Goal: Book appointment/travel/reservation

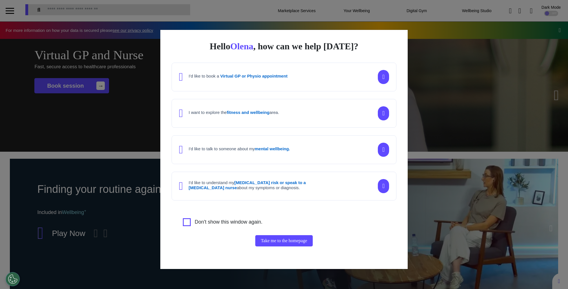
scroll to position [0, 282]
click at [514, 136] on div "Hello [PERSON_NAME] , how can we help [DATE]? I'd like to book a Virtual GP or …" at bounding box center [284, 144] width 568 height 289
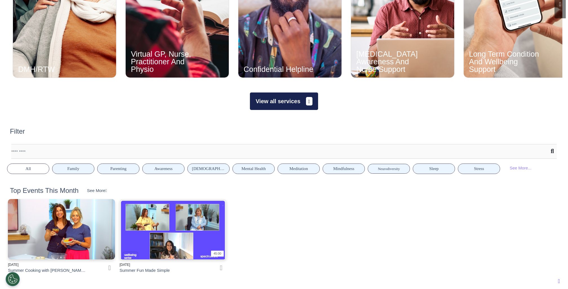
click at [262, 105] on button "View all services" at bounding box center [284, 100] width 68 height 17
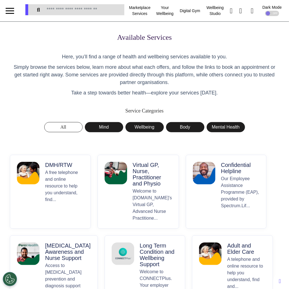
click at [61, 196] on p "A free telephone and online resource to help you understand, find..." at bounding box center [64, 195] width 39 height 52
click at [67, 157] on button "DMH/RTW A free telephone and online resource to help you understand, find..." at bounding box center [50, 192] width 81 height 74
click at [54, 130] on button "All" at bounding box center [63, 127] width 38 height 10
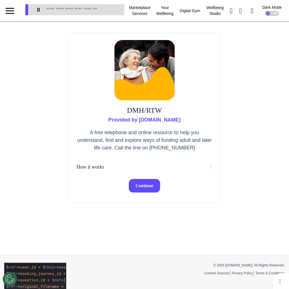
click at [143, 187] on span "Continue" at bounding box center [145, 185] width 18 height 5
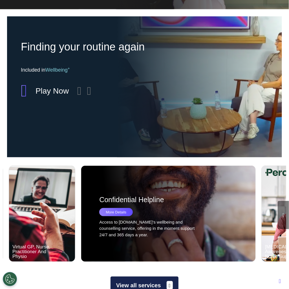
scroll to position [172, 0]
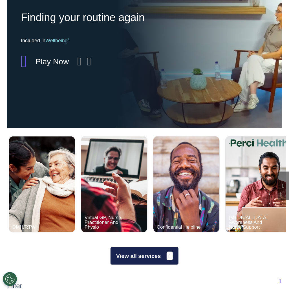
click at [163, 257] on button "View all services" at bounding box center [144, 255] width 68 height 17
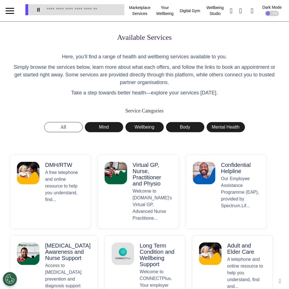
click at [151, 199] on p "Welcome to Spectrum.Life’s Virtual GP, Advanced Nurse Practitione..." at bounding box center [152, 205] width 39 height 34
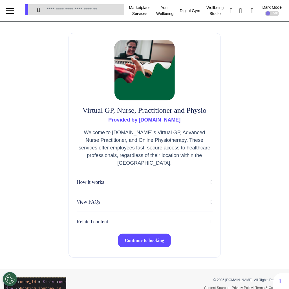
click at [154, 243] on span "Continue to booking" at bounding box center [144, 240] width 39 height 5
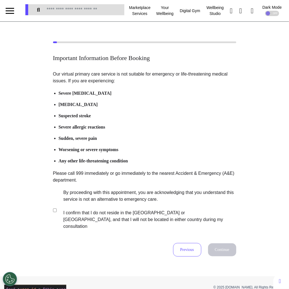
click at [96, 205] on label "By proceeding with this appointment, you are acknowledging that you understand …" at bounding box center [146, 209] width 176 height 41
click at [222, 246] on button "Continue" at bounding box center [222, 249] width 28 height 13
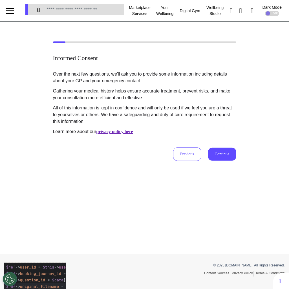
click at [223, 158] on button "Continue" at bounding box center [222, 154] width 28 height 13
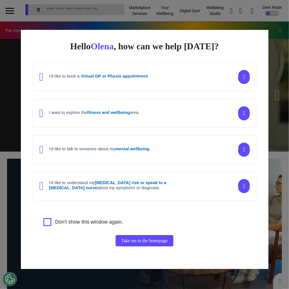
scroll to position [0, 180]
click at [273, 130] on div "Hello [PERSON_NAME] , how can we help [DATE]? I'd like to book a Virtual GP or …" at bounding box center [144, 144] width 289 height 289
